Goal: Check status

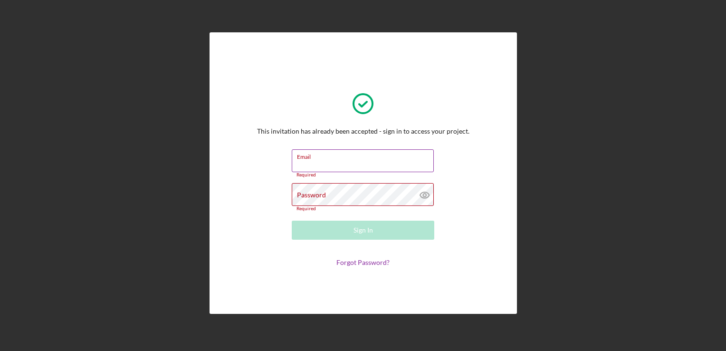
click at [369, 166] on input "Email" at bounding box center [363, 160] width 142 height 23
type input "[EMAIL_ADDRESS][DOMAIN_NAME]"
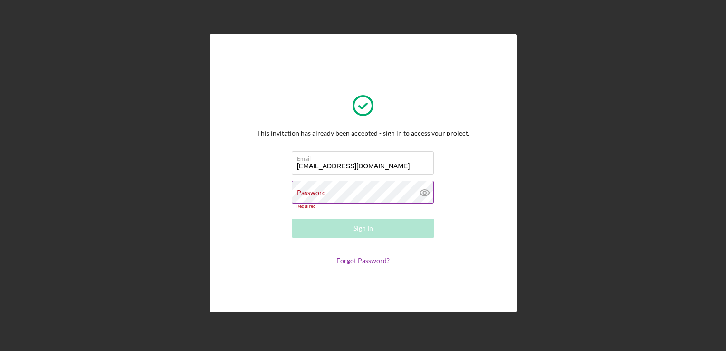
click at [426, 190] on icon at bounding box center [424, 193] width 9 height 6
click at [329, 166] on input "[EMAIL_ADDRESS][DOMAIN_NAME]" at bounding box center [363, 162] width 142 height 23
click at [327, 166] on input "[EMAIL_ADDRESS][DOMAIN_NAME]" at bounding box center [363, 162] width 142 height 23
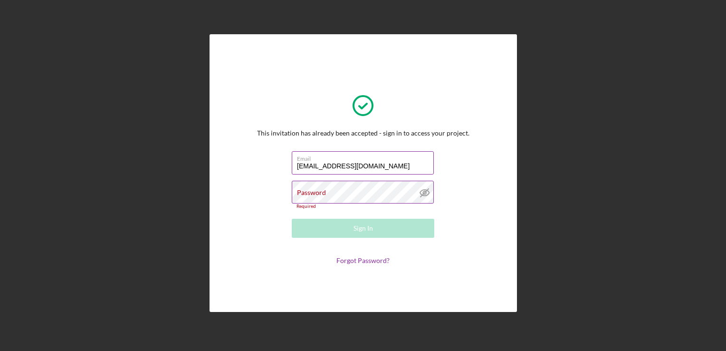
click at [325, 167] on input "[EMAIL_ADDRESS][DOMAIN_NAME]" at bounding box center [363, 162] width 142 height 23
click at [419, 197] on icon at bounding box center [425, 193] width 24 height 24
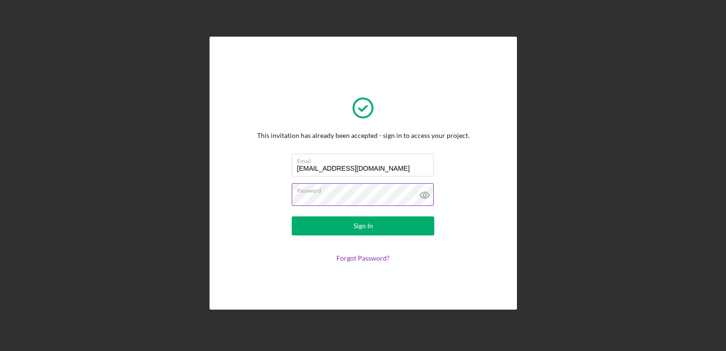
click at [292, 216] on button "Sign In" at bounding box center [363, 225] width 143 height 19
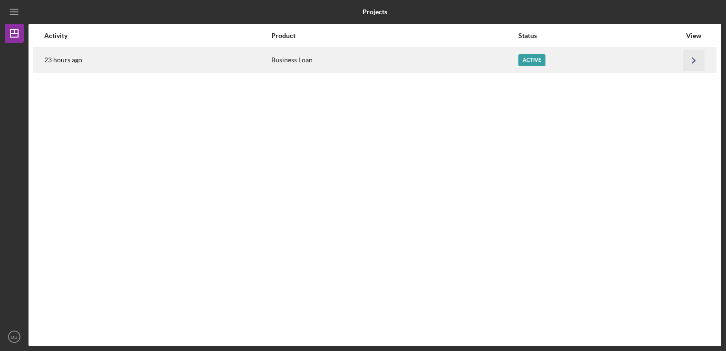
click at [689, 66] on icon "Icon/Navigate" at bounding box center [694, 59] width 21 height 21
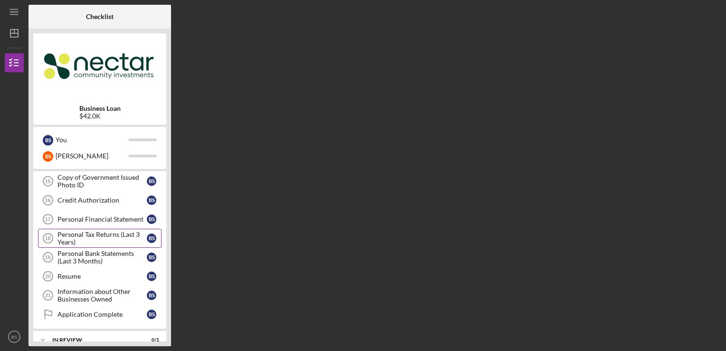
scroll to position [337, 0]
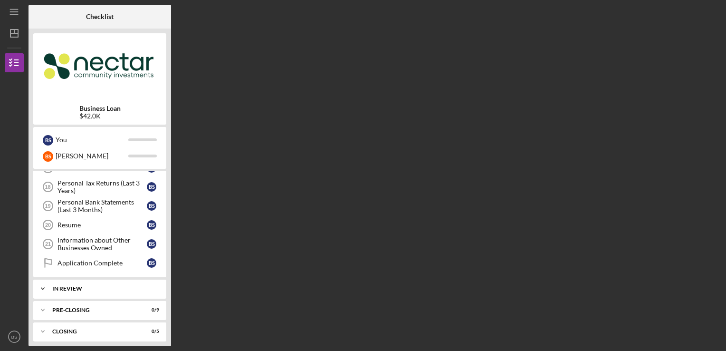
click at [137, 286] on div "In Review" at bounding box center [103, 289] width 102 height 6
click at [135, 305] on div "Site Visit" at bounding box center [102, 309] width 89 height 8
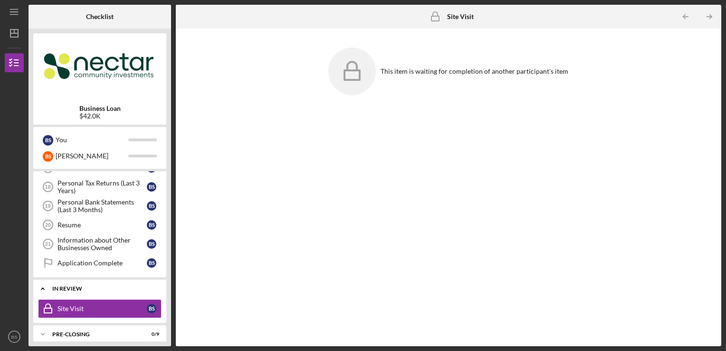
click at [122, 286] on div "In Review" at bounding box center [103, 289] width 102 height 6
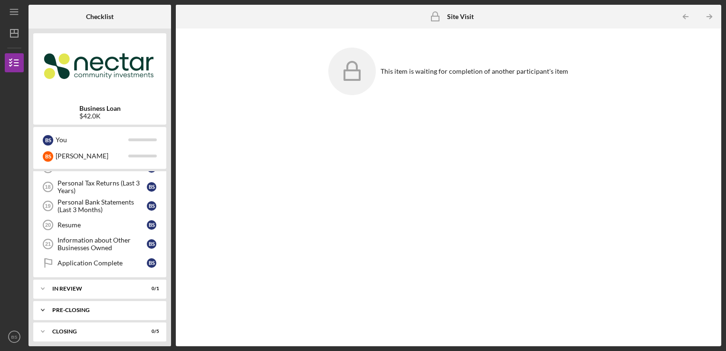
click at [122, 307] on div "Pre-Closing" at bounding box center [103, 310] width 102 height 6
click at [122, 323] on div "Icon/Expander Closing 0 / 5" at bounding box center [99, 331] width 133 height 19
click at [125, 328] on div "Closing" at bounding box center [103, 331] width 102 height 6
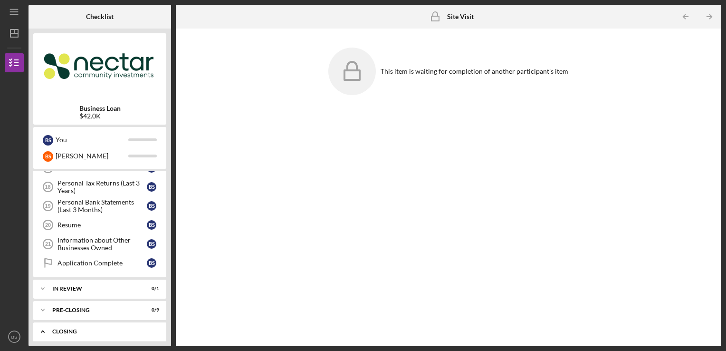
scroll to position [432, 0]
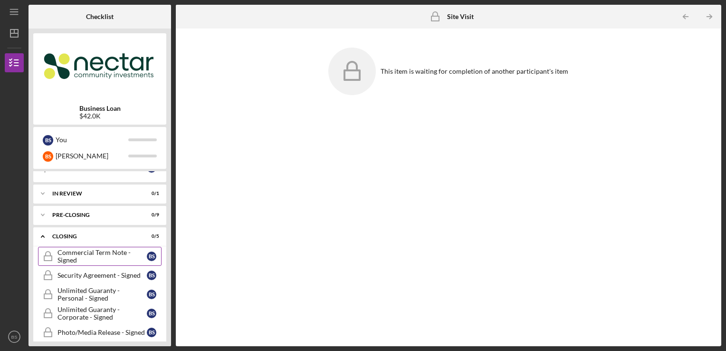
click at [129, 260] on link "Commercial Term Note - Signed Commercial Term Note - Signed B S" at bounding box center [100, 256] width 124 height 19
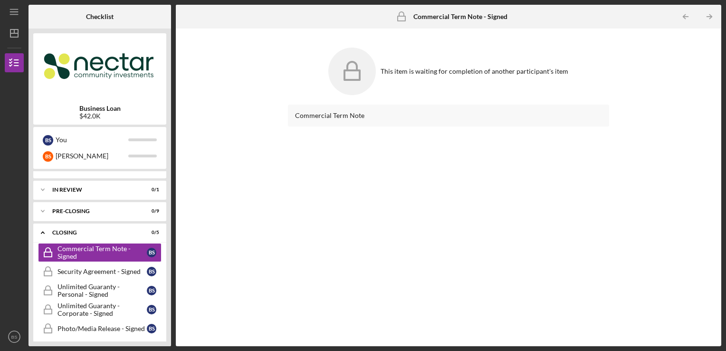
scroll to position [436, 0]
click at [118, 223] on div "Icon/Expander Closing 0 / 5" at bounding box center [99, 231] width 133 height 19
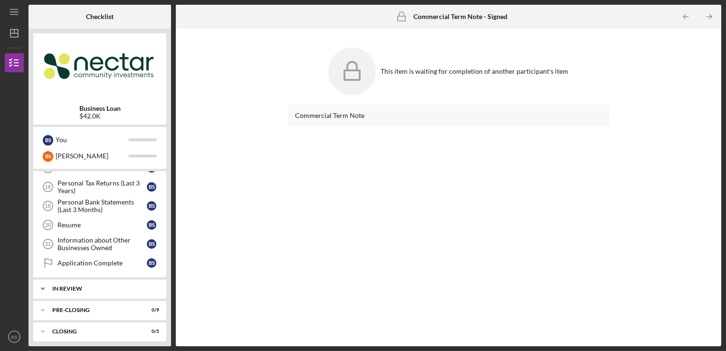
click at [135, 292] on div "Icon/Expander In Review 0 / 1" at bounding box center [99, 288] width 133 height 19
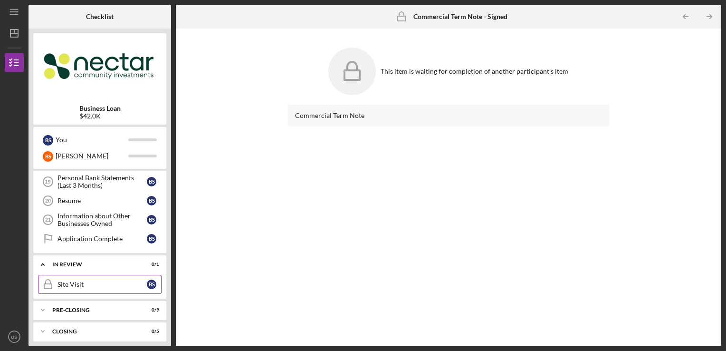
click at [133, 275] on link "Site Visit Site Visit B S" at bounding box center [100, 284] width 124 height 19
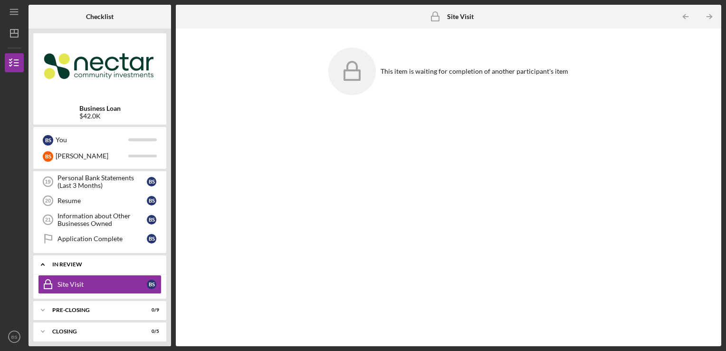
click at [143, 257] on div "Icon/Expander In Review 0 / 1" at bounding box center [99, 264] width 133 height 19
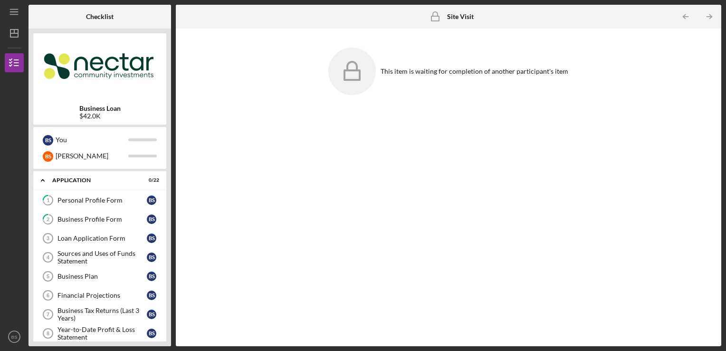
click at [233, 219] on div "This item is waiting for completion of another participant's item" at bounding box center [449, 187] width 536 height 308
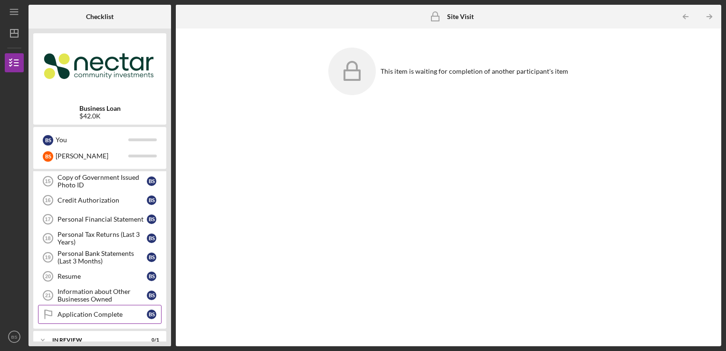
scroll to position [238, 0]
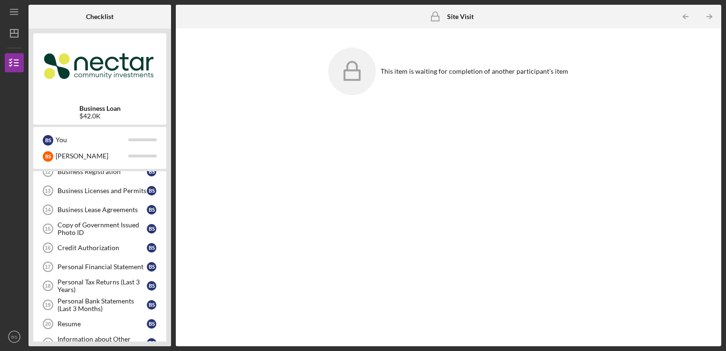
click at [243, 263] on div "This item is waiting for completion of another participant's item" at bounding box center [449, 187] width 536 height 308
